Goal: Task Accomplishment & Management: Manage account settings

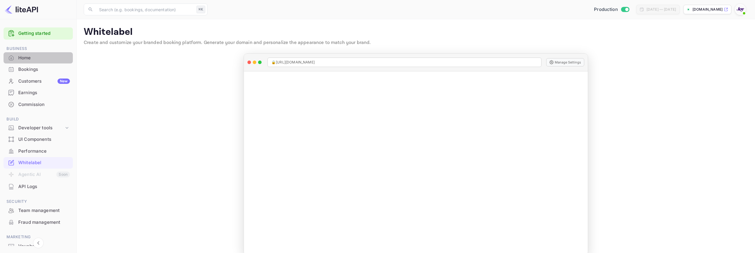
click at [44, 58] on div "Home" at bounding box center [44, 58] width 52 height 7
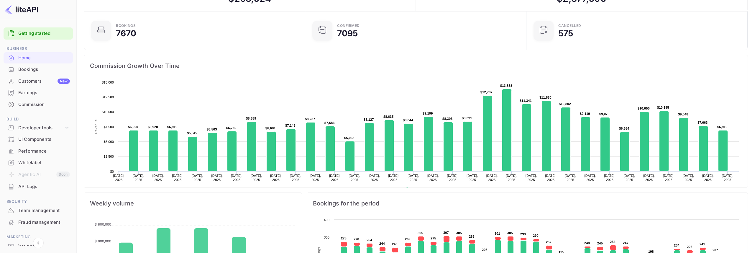
scroll to position [49, 0]
click at [34, 108] on div "Commission" at bounding box center [38, 105] width 69 height 12
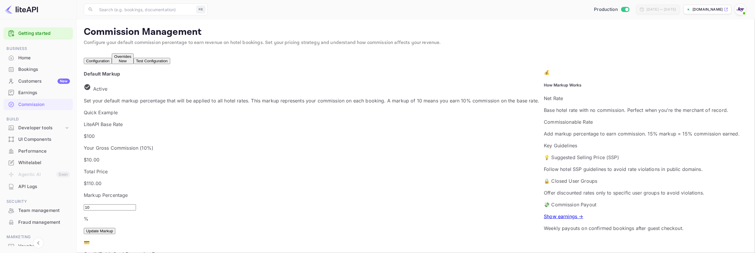
click at [39, 57] on div "Home" at bounding box center [44, 58] width 52 height 7
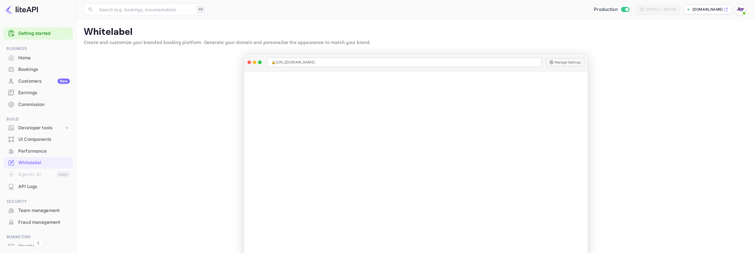
click at [43, 56] on div "Home" at bounding box center [44, 58] width 52 height 7
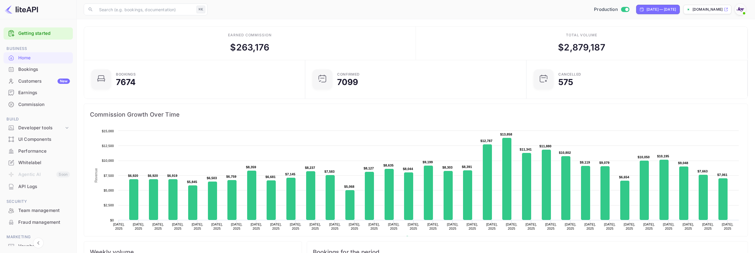
click at [374, 4] on div "Production Jul 29, 2025 — Aug 28, 2025 stays.withjoy.com" at bounding box center [479, 9] width 538 height 11
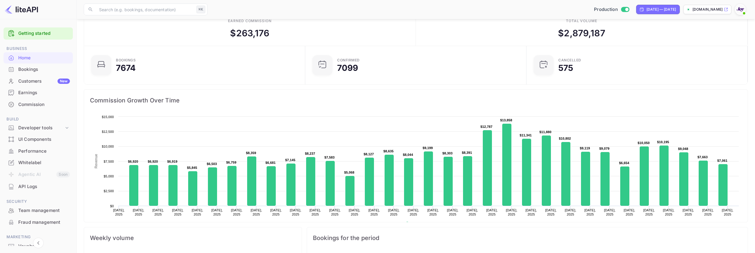
click at [374, 4] on div "Production Jul 29, 2025 — Aug 28, 2025 stays.withjoy.com" at bounding box center [479, 9] width 538 height 11
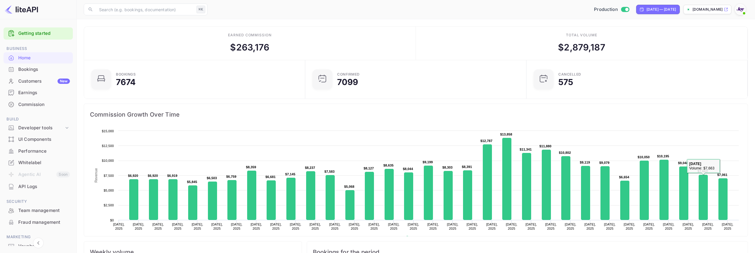
click at [457, 12] on div "Production Jul 29, 2025 — Aug 28, 2025 stays.withjoy.com" at bounding box center [479, 9] width 538 height 11
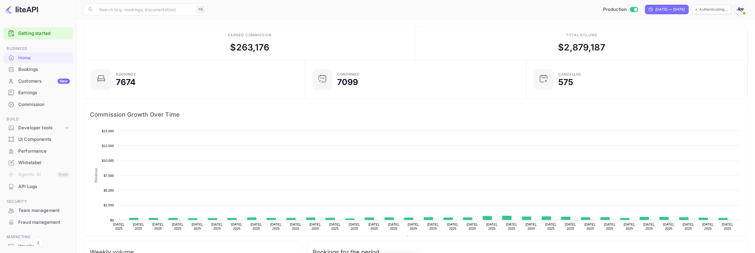
scroll to position [96, 218]
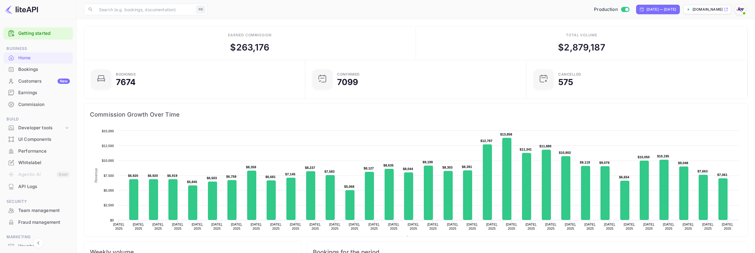
click at [667, 48] on div "Total volume $ 2,879,187" at bounding box center [582, 43] width 332 height 33
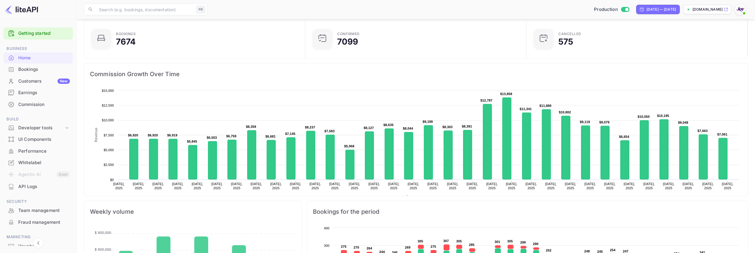
scroll to position [0, 0]
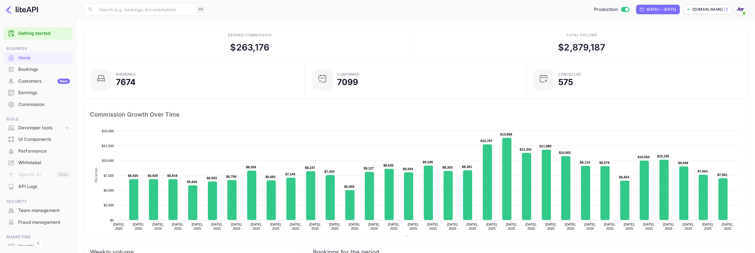
click at [328, 6] on div "Production Jul 29, 2025 — Aug 28, 2025 stays.withjoy.com" at bounding box center [479, 9] width 538 height 11
click at [527, 11] on div "Production Jul 29, 2025 — Aug 28, 2025 stays.withjoy.com" at bounding box center [479, 9] width 538 height 11
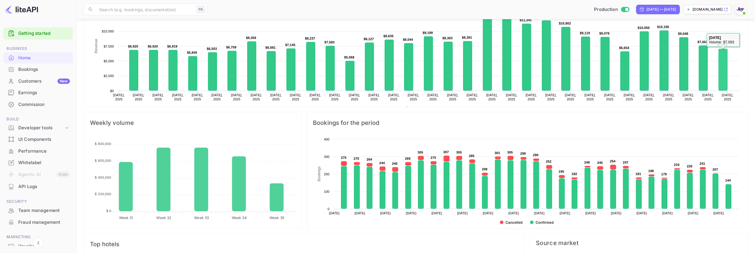
scroll to position [123, 0]
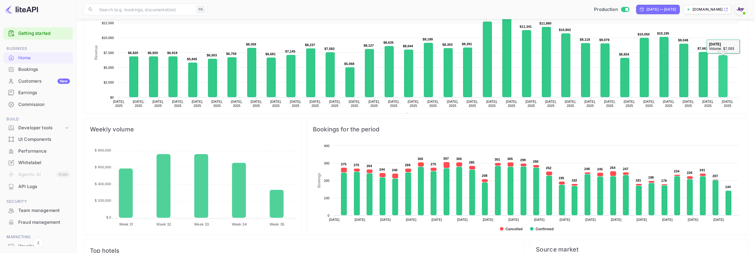
click at [710, 121] on div "Bookings for the period" at bounding box center [527, 129] width 441 height 21
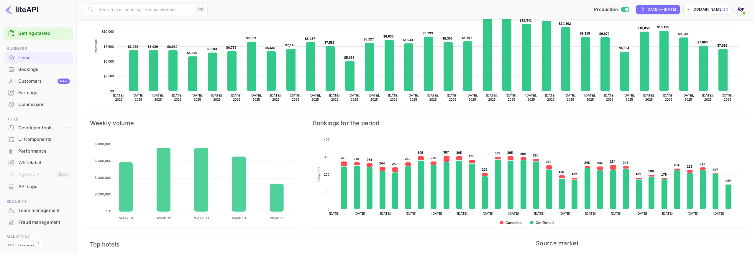
scroll to position [129, 0]
click at [741, 29] on rect at bounding box center [416, 58] width 652 height 118
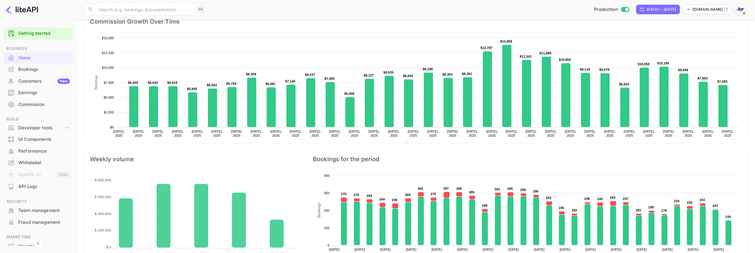
scroll to position [96, 218]
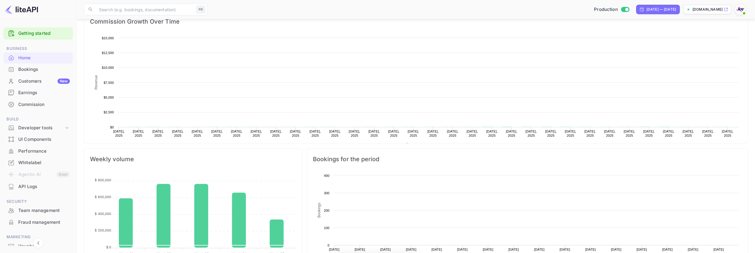
scroll to position [96, 218]
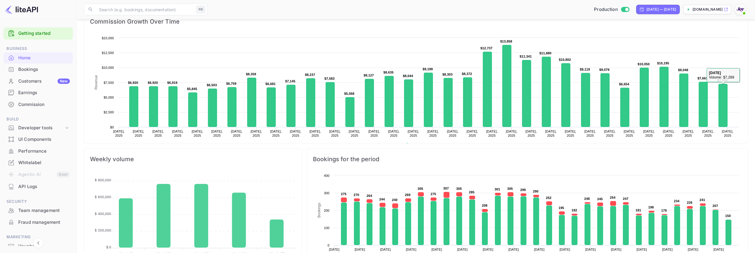
click at [685, 34] on div "Created with Highcharts 10.3.3 Revenue Chart context menu $6,920 ​ $6,920 $6,92…" at bounding box center [416, 97] width 664 height 130
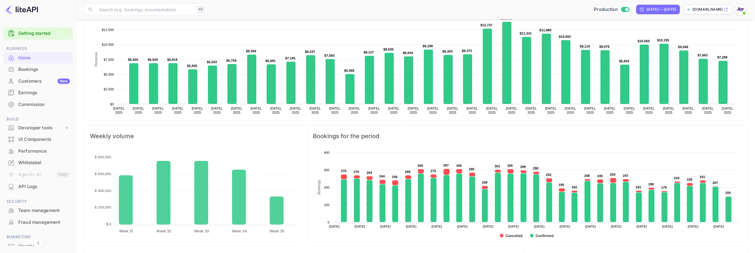
scroll to position [96, 218]
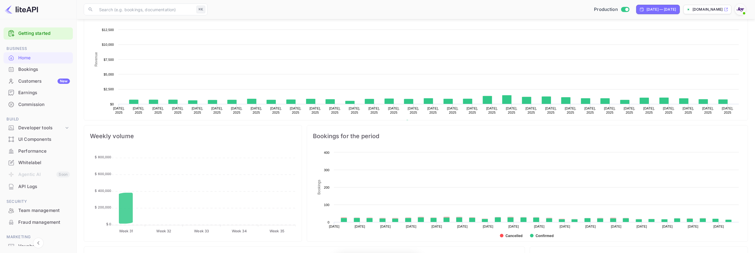
scroll to position [96, 218]
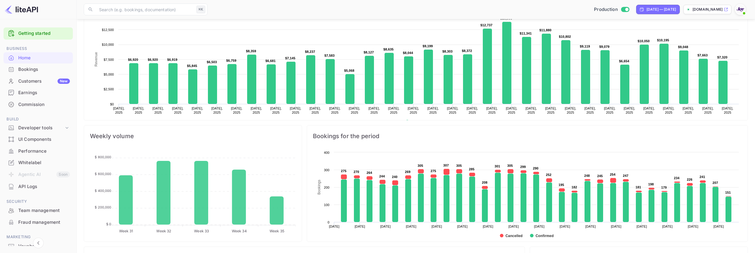
click at [678, 25] on rect at bounding box center [416, 71] width 652 height 118
click at [710, 28] on rect at bounding box center [416, 71] width 652 height 118
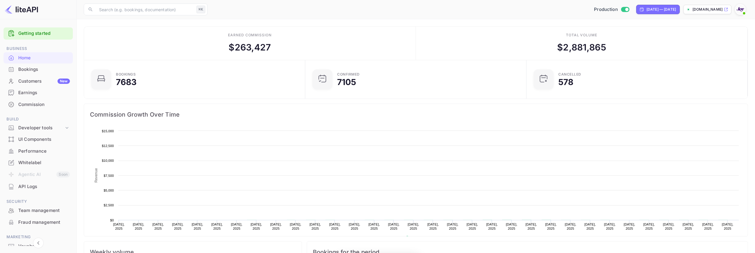
scroll to position [96, 218]
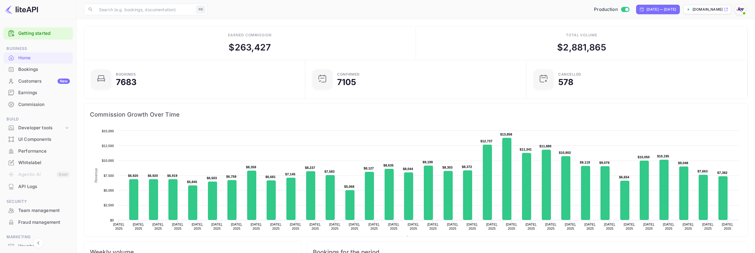
click at [505, 15] on div "​ ⌘K ​ Production Jul 29, 2025 — Aug 28, 2025 stays.withjoy.com" at bounding box center [416, 9] width 678 height 19
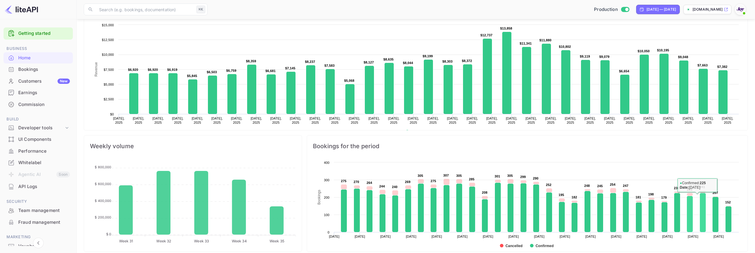
scroll to position [106, 0]
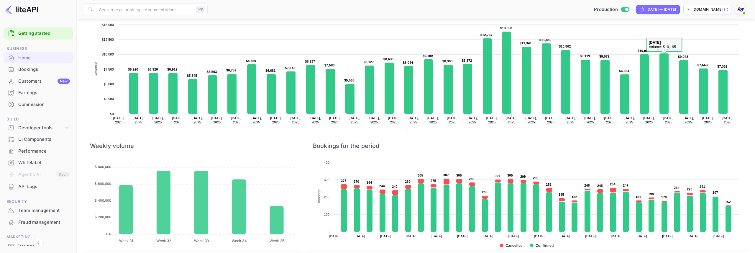
click at [689, 27] on rect at bounding box center [416, 81] width 652 height 118
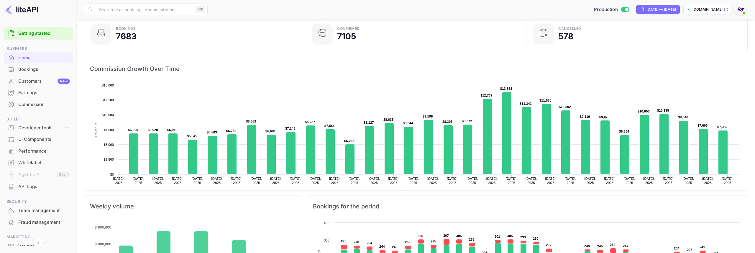
scroll to position [0, 0]
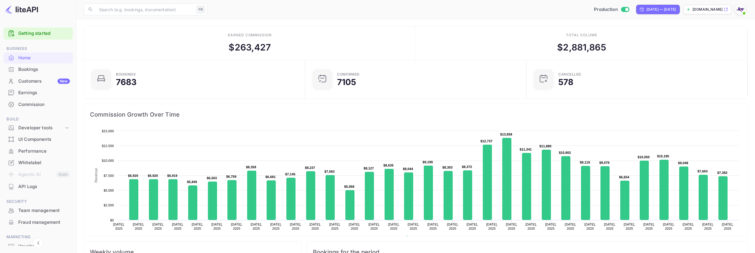
click at [506, 5] on div "Production Jul 29, 2025 — Aug 28, 2025 stays.withjoy.com" at bounding box center [479, 9] width 538 height 11
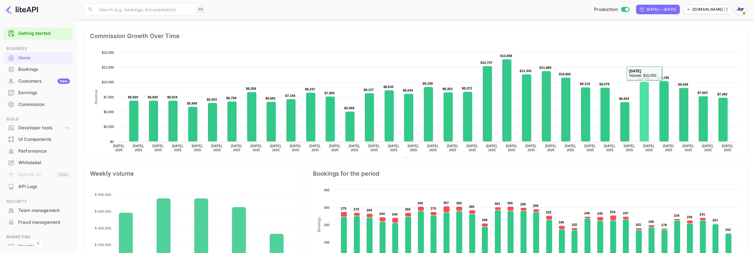
scroll to position [80, 0]
click at [514, 33] on span "Commission Growth Over Time" at bounding box center [416, 35] width 652 height 9
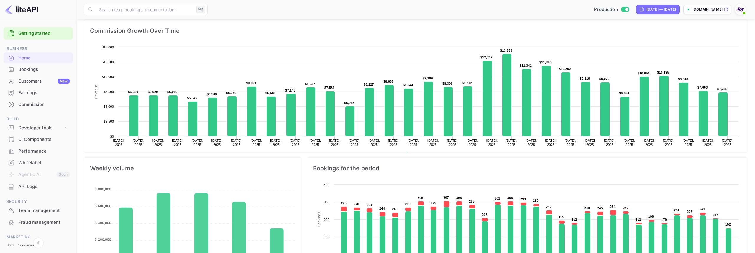
scroll to position [83, 0]
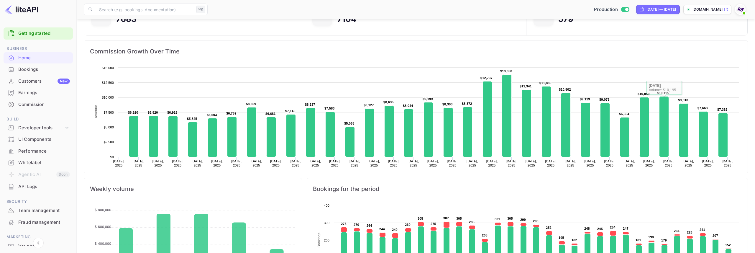
scroll to position [54, 0]
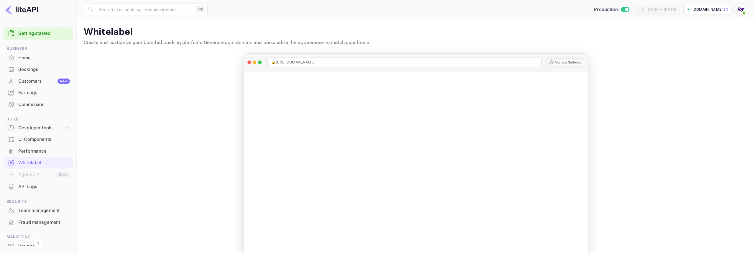
click at [41, 127] on div "Developer tools" at bounding box center [41, 127] width 46 height 7
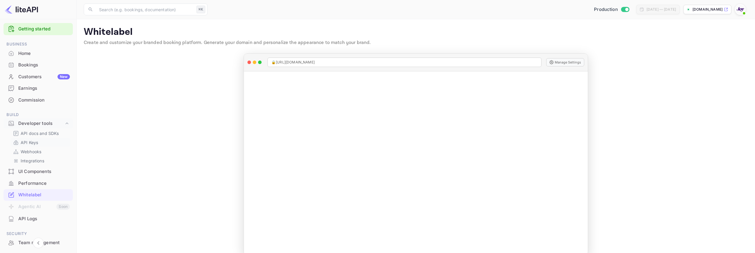
scroll to position [5, 0]
click at [33, 143] on p "API Keys" at bounding box center [29, 142] width 17 height 6
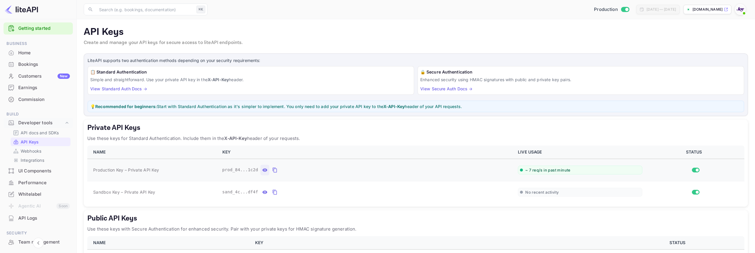
click at [265, 171] on icon "private api keys table" at bounding box center [264, 169] width 5 height 3
click at [344, 170] on icon "private api keys table" at bounding box center [343, 169] width 5 height 7
click at [37, 133] on p "API docs and SDKs" at bounding box center [40, 132] width 38 height 6
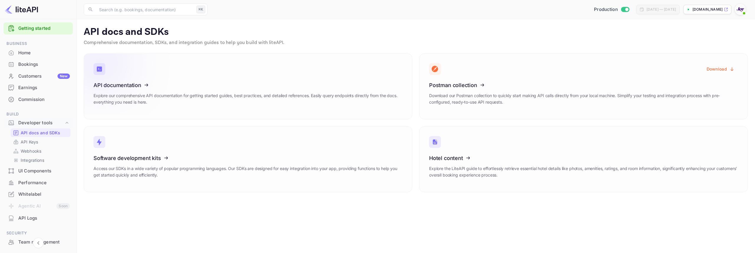
click at [127, 83] on icon at bounding box center [130, 84] width 92 height 61
click at [36, 142] on p "API Keys" at bounding box center [29, 142] width 17 height 6
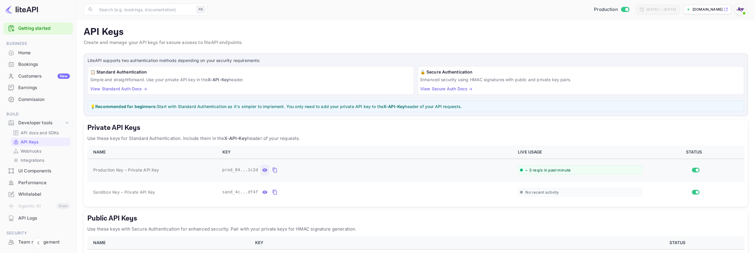
click at [266, 170] on icon "private api keys table" at bounding box center [264, 169] width 5 height 3
click at [342, 170] on icon "private api keys table" at bounding box center [344, 170] width 4 height 5
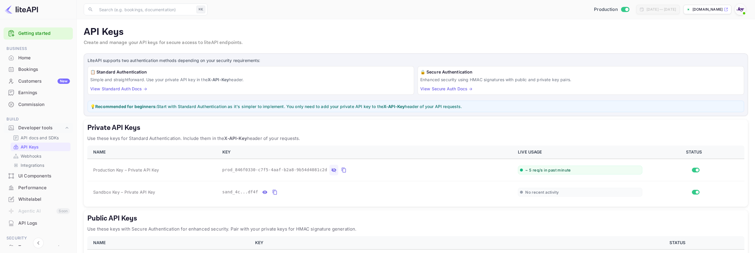
click at [31, 102] on div "Commission" at bounding box center [44, 104] width 52 height 7
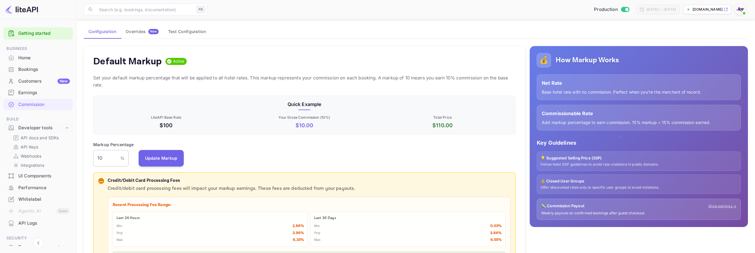
scroll to position [25, 0]
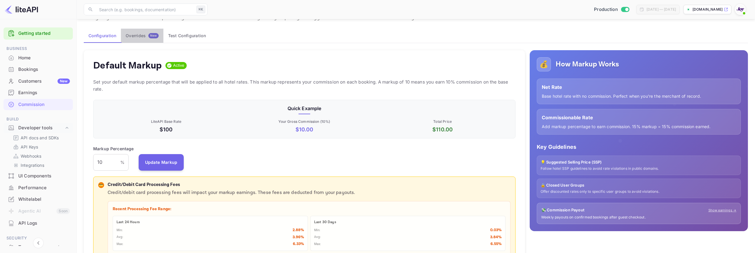
click at [142, 37] on div "Overrides New" at bounding box center [142, 35] width 33 height 5
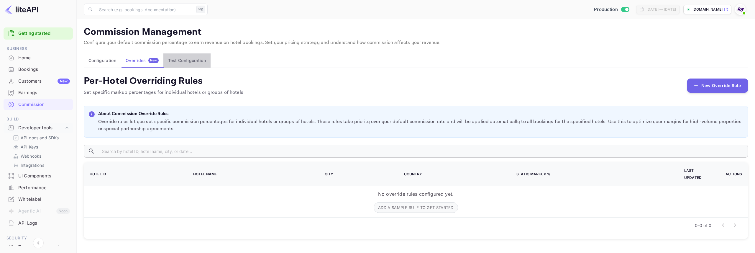
click at [183, 57] on button "Test Configuration" at bounding box center [186, 60] width 47 height 14
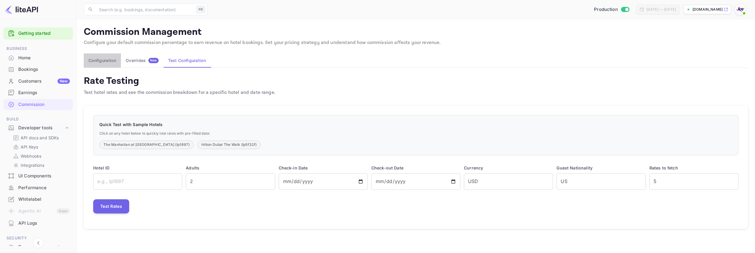
click at [104, 65] on button "Configuration" at bounding box center [102, 60] width 37 height 14
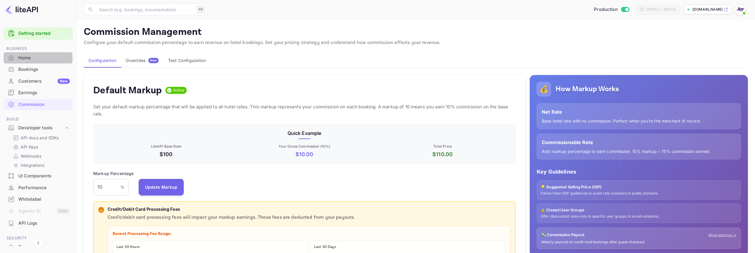
click at [35, 58] on div "Home" at bounding box center [44, 58] width 52 height 7
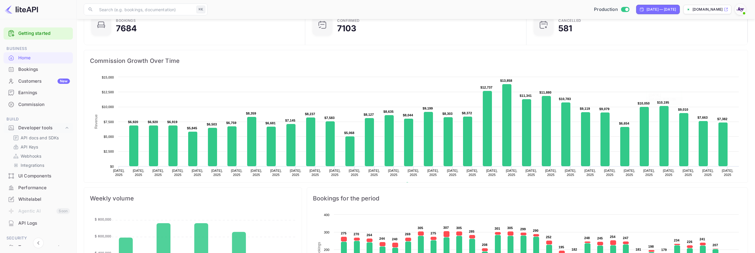
scroll to position [63, 0]
